Goal: Transaction & Acquisition: Purchase product/service

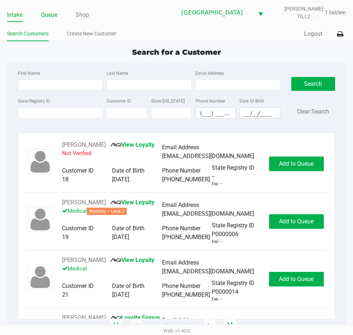
click at [46, 13] on link "Queue" at bounding box center [49, 15] width 16 height 10
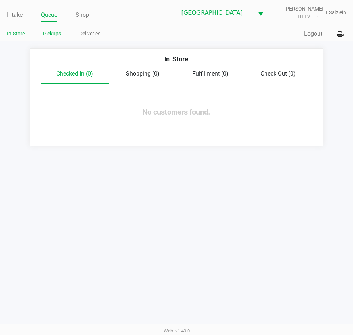
click at [53, 34] on link "Pickups" at bounding box center [52, 33] width 18 height 9
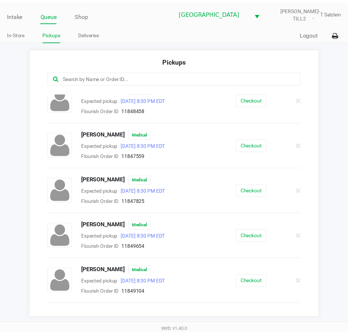
scroll to position [365, 0]
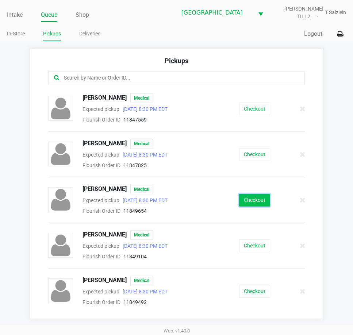
click at [248, 207] on button "Checkout" at bounding box center [254, 200] width 31 height 13
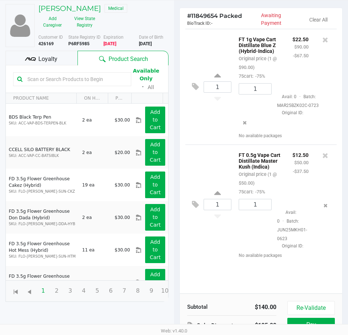
scroll to position [97, 0]
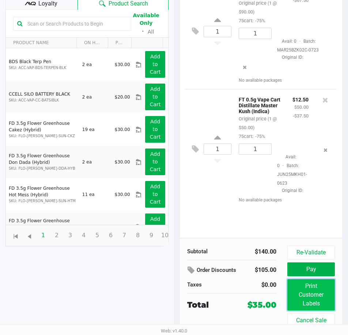
click at [301, 294] on button "Print Customer Labels" at bounding box center [310, 294] width 47 height 31
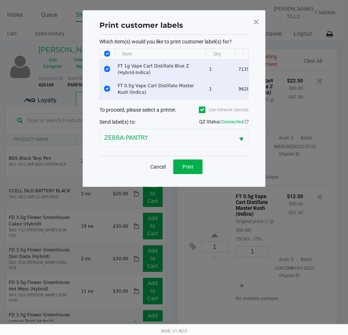
scroll to position [0, 0]
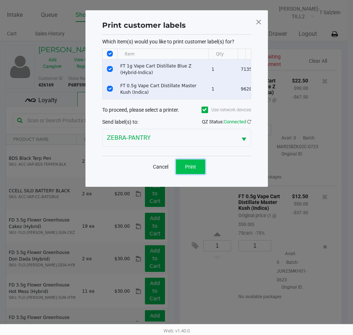
click at [197, 172] on button "Print" at bounding box center [190, 167] width 29 height 15
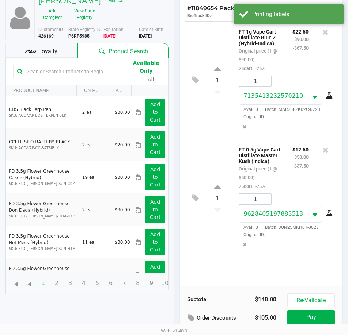
scroll to position [97, 0]
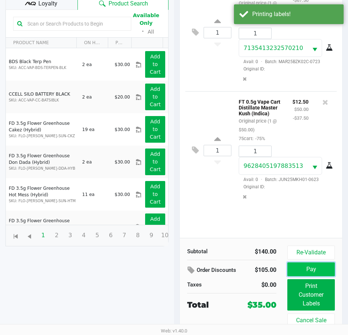
click at [322, 265] on button "Pay" at bounding box center [310, 269] width 47 height 14
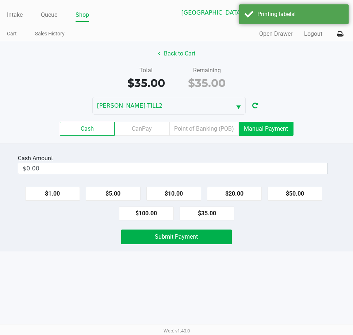
click at [265, 125] on label "Manual Payment" at bounding box center [266, 129] width 55 height 14
click at [0, 0] on 8 "Manual Payment" at bounding box center [0, 0] width 0 height 0
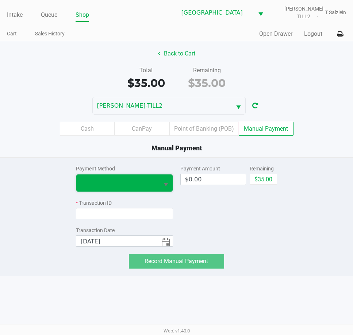
click at [119, 184] on span at bounding box center [118, 183] width 74 height 9
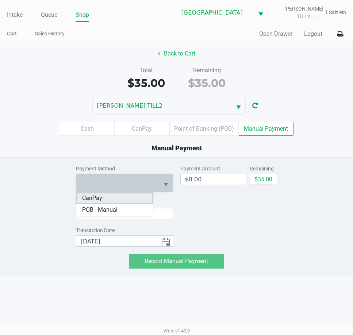
click at [105, 197] on li "CanPay" at bounding box center [114, 198] width 77 height 12
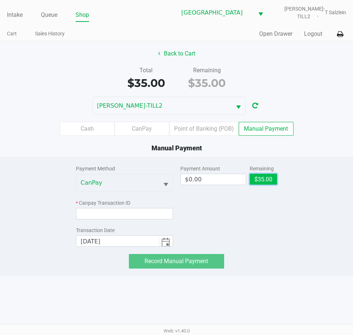
click at [256, 183] on button "$35.00" at bounding box center [263, 179] width 27 height 11
type input "$35.00"
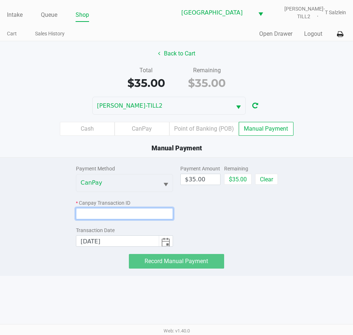
paste input "A5E1EWE6A1U5"
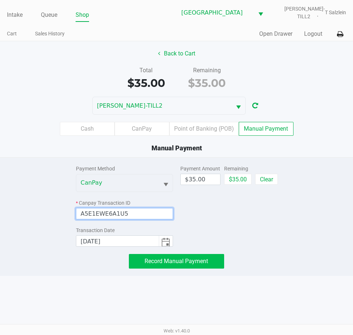
type input "A5E1EWE6A1U5"
click at [172, 265] on button "Record Manual Payment" at bounding box center [176, 261] width 95 height 15
